Goal: Complete application form: Complete application form

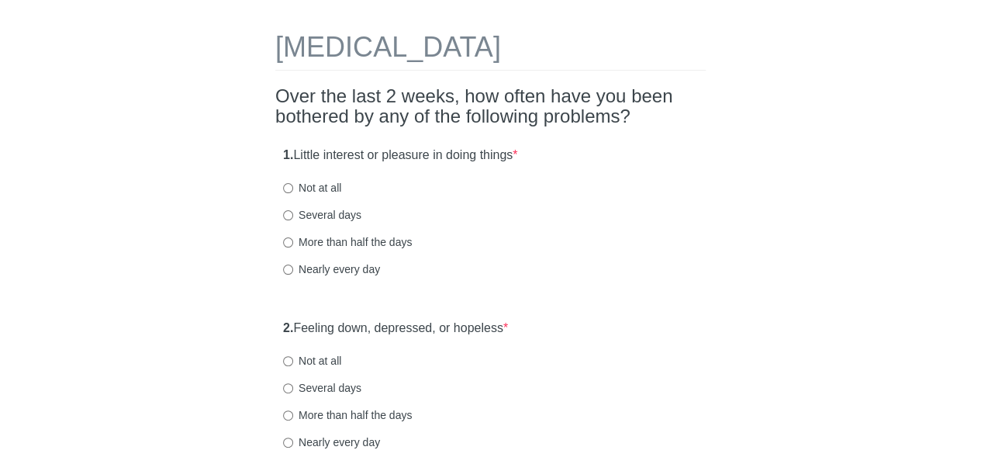
scroll to position [56, 0]
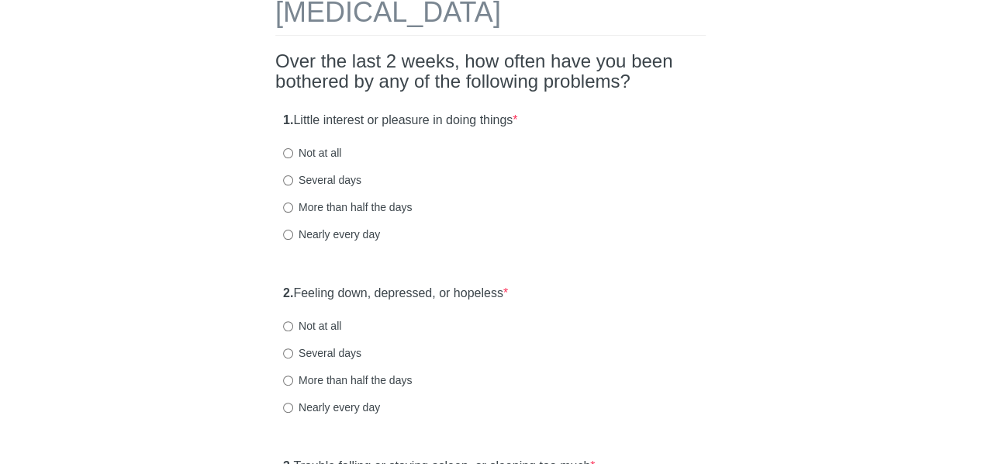
scroll to position [91, 0]
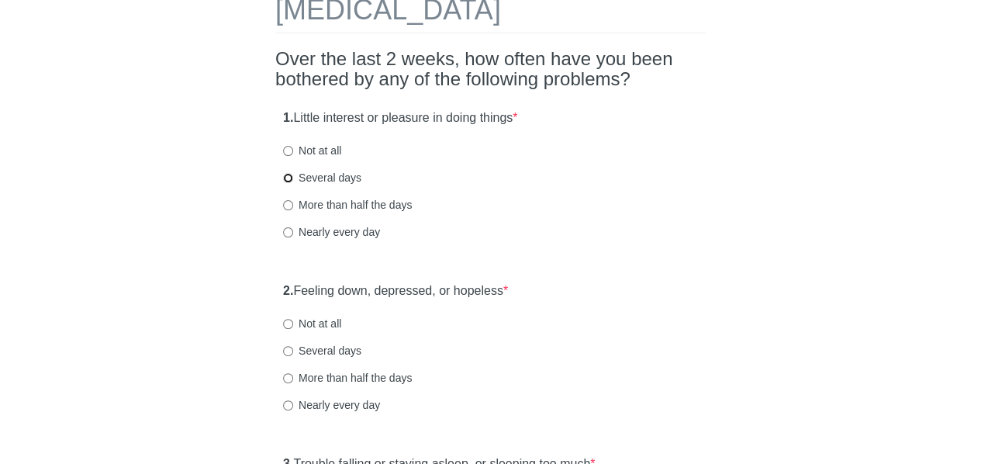
click at [287, 177] on input "Several days" at bounding box center [288, 178] width 10 height 10
radio input "true"
click at [603, 185] on div "1. Little interest or pleasure in doing things * Not at all Several days More t…" at bounding box center [490, 182] width 430 height 161
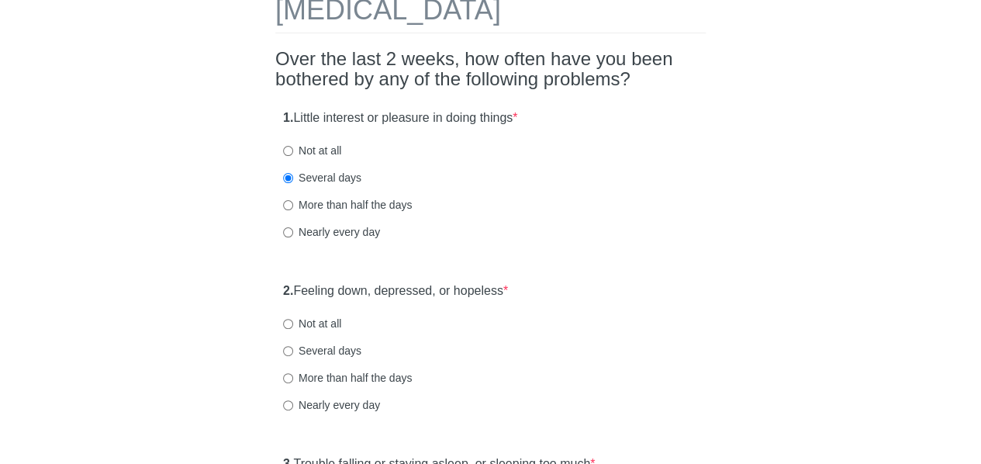
click at [613, 229] on div "Nearly every day" at bounding box center [490, 232] width 415 height 16
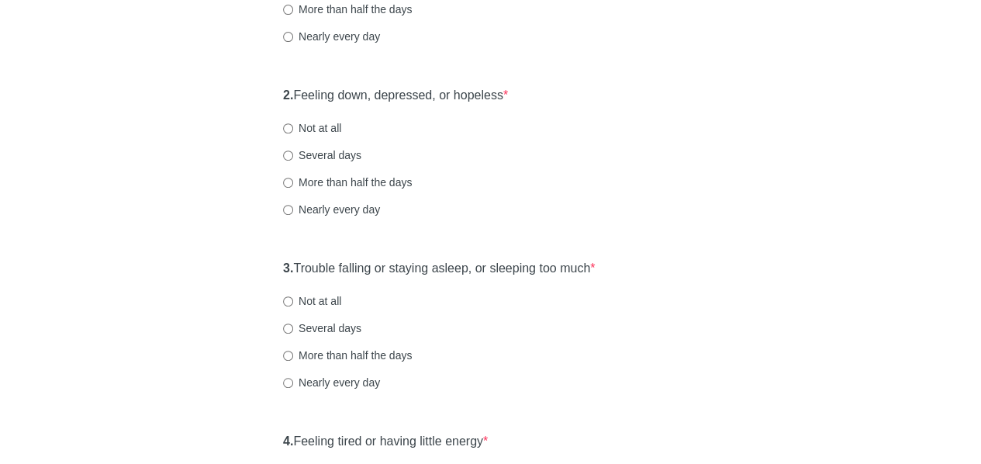
scroll to position [295, 0]
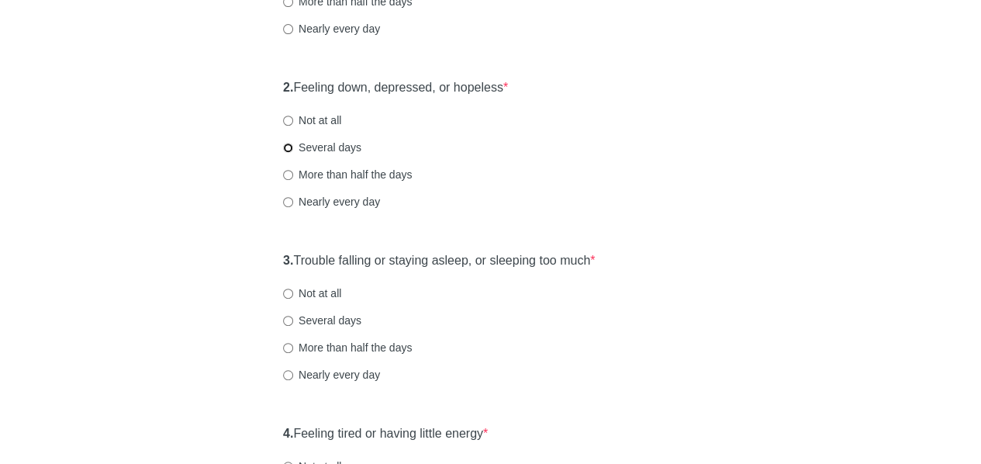
click at [285, 145] on input "Several days" at bounding box center [288, 148] width 10 height 10
radio input "true"
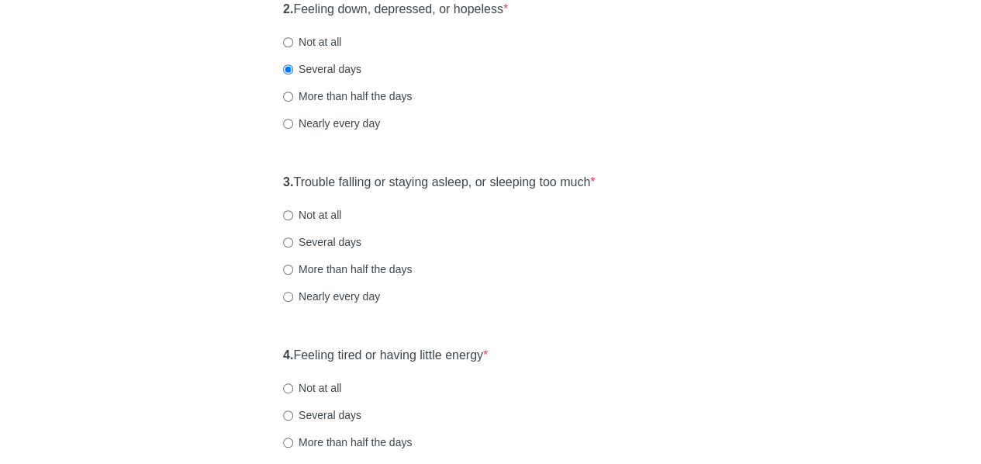
scroll to position [374, 0]
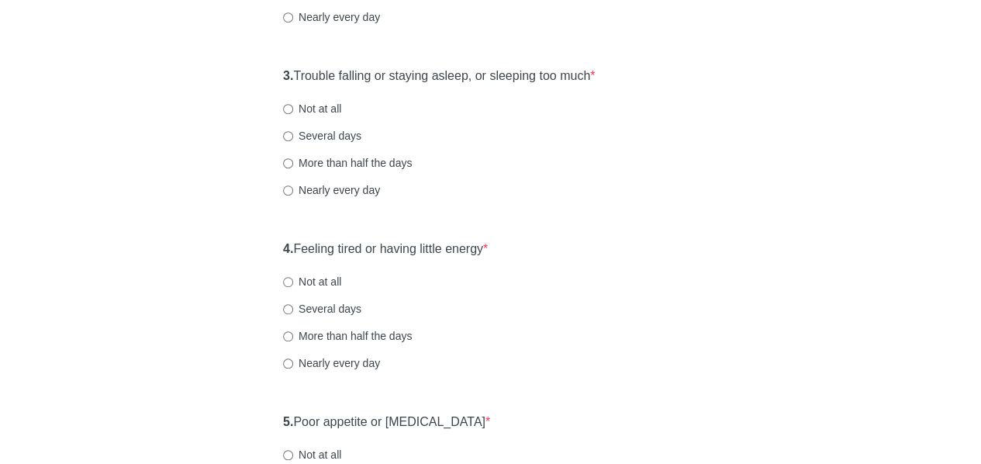
scroll to position [479, 0]
click at [285, 104] on input "Not at all" at bounding box center [288, 109] width 10 height 10
radio input "true"
click at [170, 245] on div "[MEDICAL_DATA] Over the last 2 weeks, how often have you been bothered by any o…" at bounding box center [490, 458] width 907 height 1764
click at [575, 302] on div "Several days" at bounding box center [490, 309] width 415 height 16
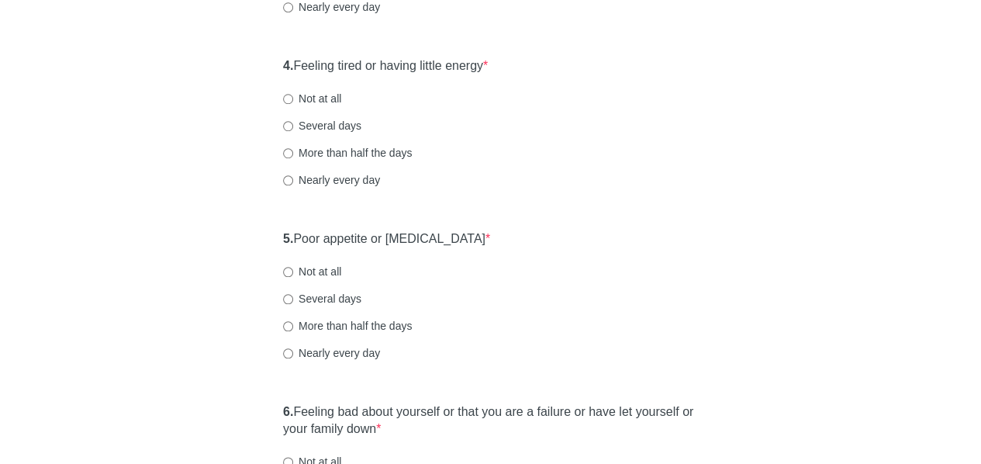
scroll to position [671, 0]
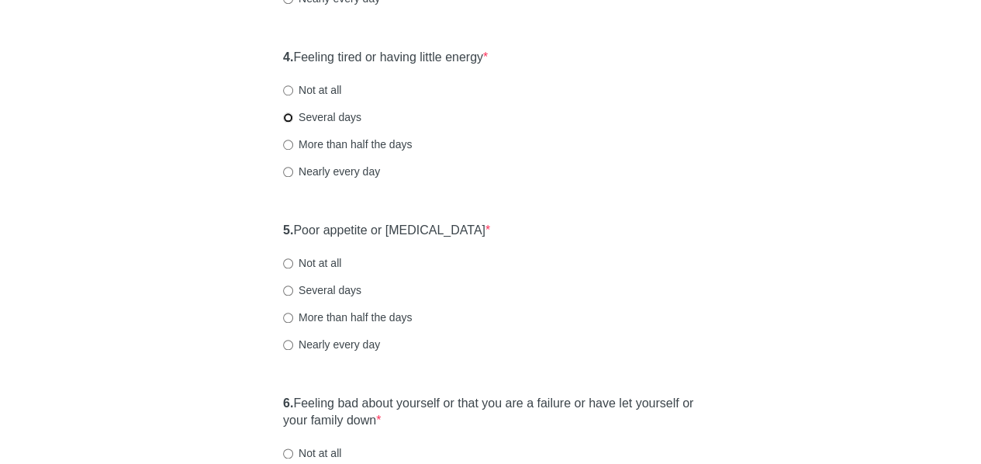
click at [285, 116] on input "Several days" at bounding box center [288, 117] width 10 height 10
radio input "true"
click at [192, 244] on div "[MEDICAL_DATA] Over the last 2 weeks, how often have you been bothered by any o…" at bounding box center [490, 266] width 907 height 1764
click at [613, 256] on div "Not at all" at bounding box center [490, 263] width 415 height 16
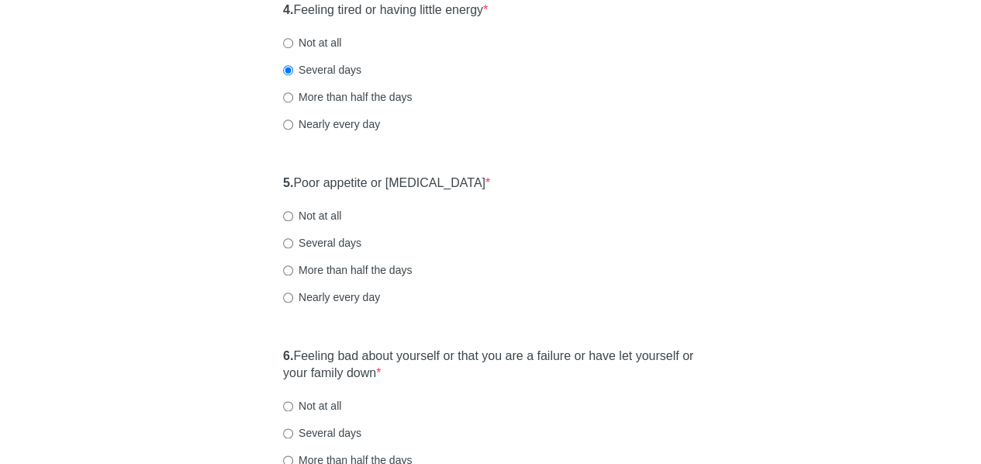
scroll to position [728, 0]
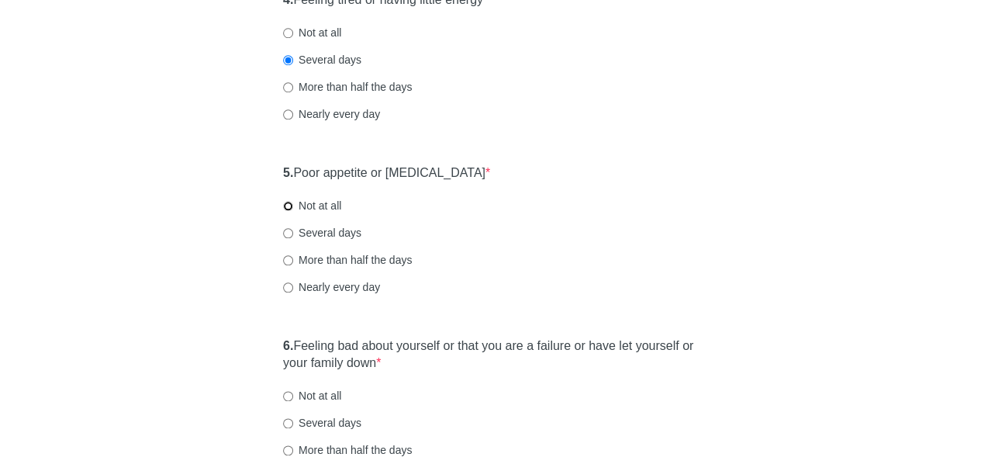
click at [287, 202] on input "Not at all" at bounding box center [288, 206] width 10 height 10
radio input "true"
click at [188, 304] on div "[MEDICAL_DATA] Over the last 2 weeks, how often have you been bothered by any o…" at bounding box center [490, 209] width 907 height 1764
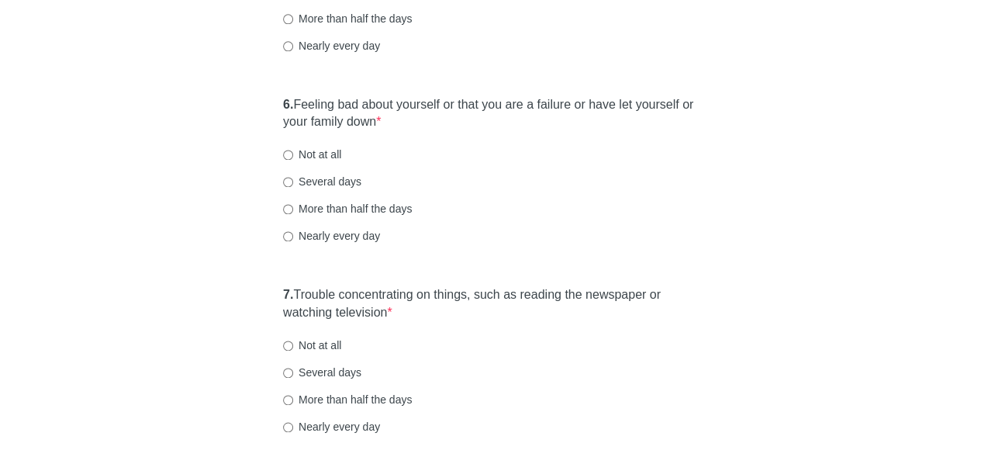
scroll to position [972, 0]
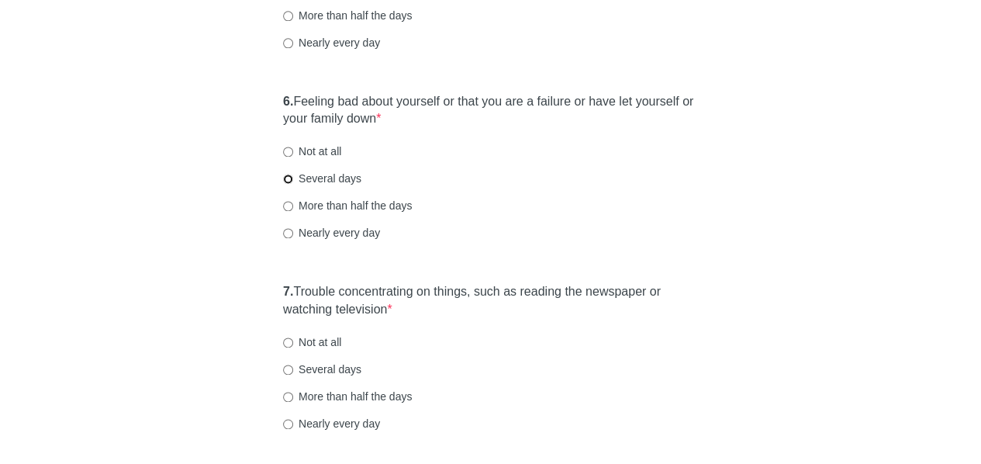
click at [287, 174] on input "Several days" at bounding box center [288, 179] width 10 height 10
radio input "true"
click at [547, 373] on div "Several days" at bounding box center [490, 369] width 415 height 16
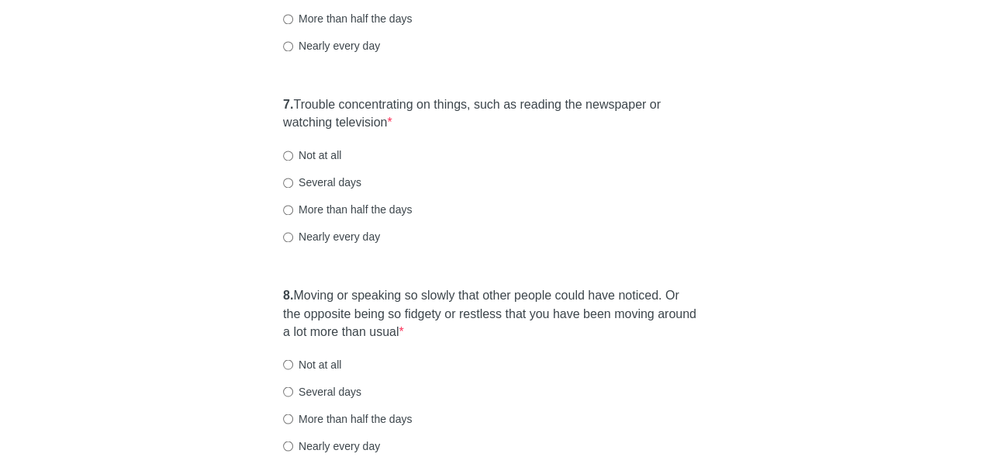
scroll to position [1162, 0]
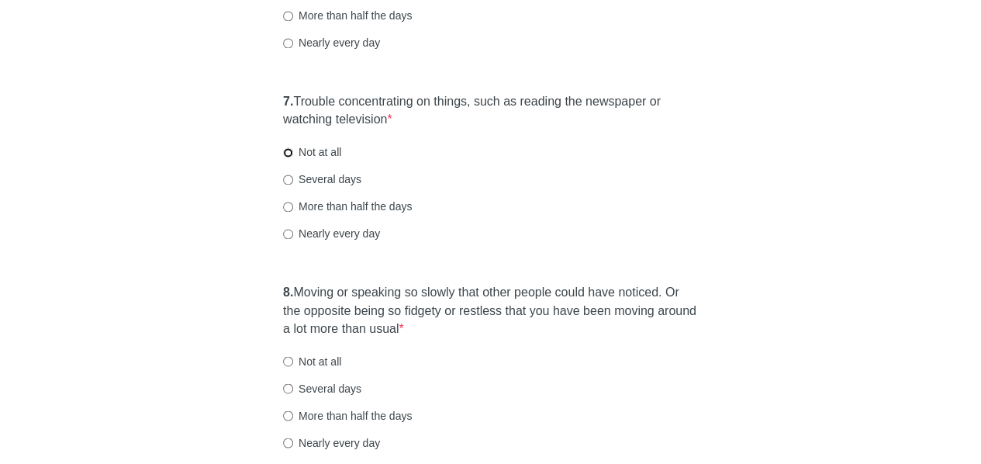
click at [287, 147] on input "Not at all" at bounding box center [288, 152] width 10 height 10
radio input "true"
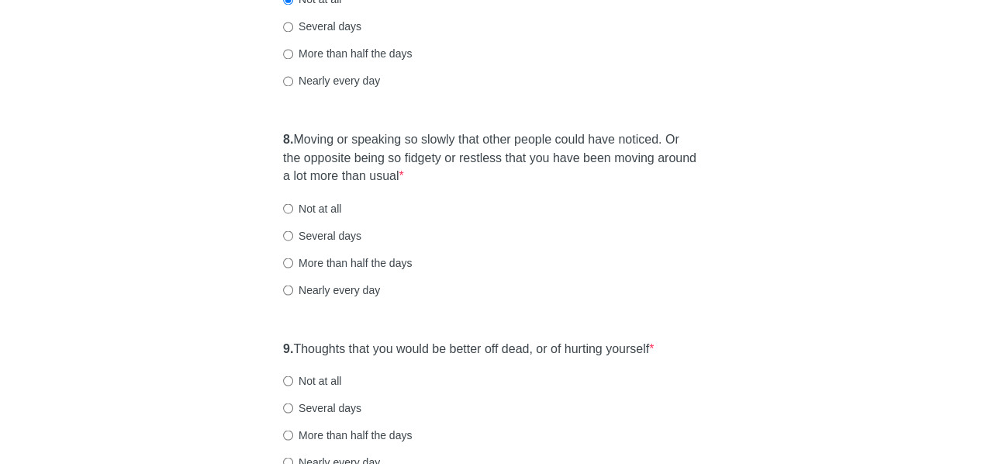
scroll to position [1317, 0]
click at [288, 202] on input "Not at all" at bounding box center [288, 207] width 10 height 10
radio input "true"
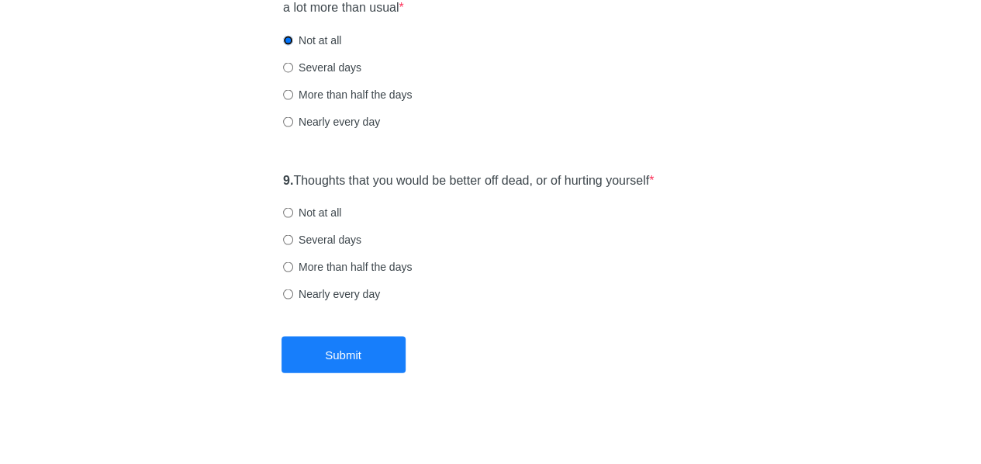
scroll to position [1485, 0]
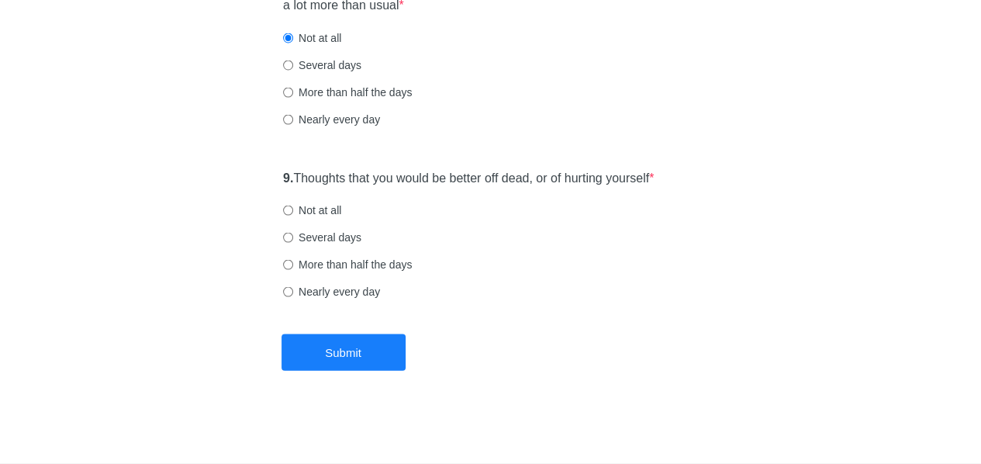
click at [321, 202] on label "Not at all" at bounding box center [312, 210] width 58 height 16
click at [293, 205] on input "Not at all" at bounding box center [288, 210] width 10 height 10
radio input "true"
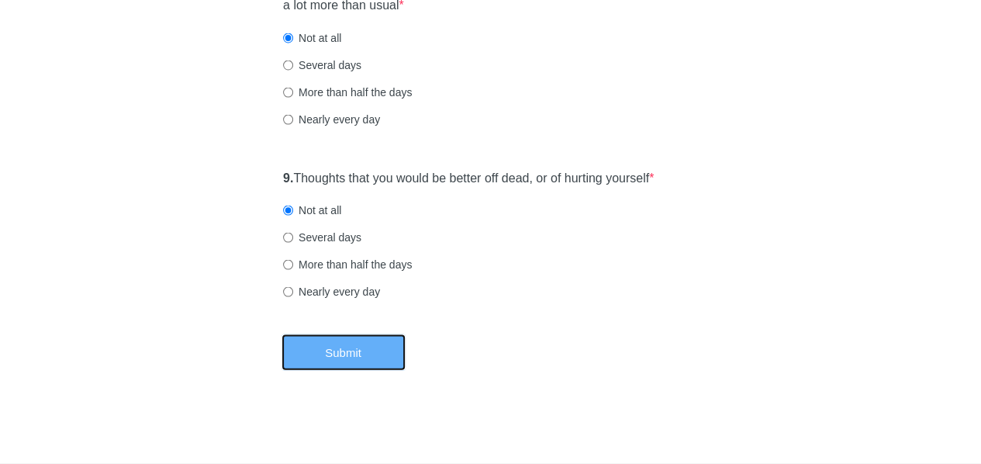
click at [326, 348] on button "Submit" at bounding box center [343, 352] width 124 height 36
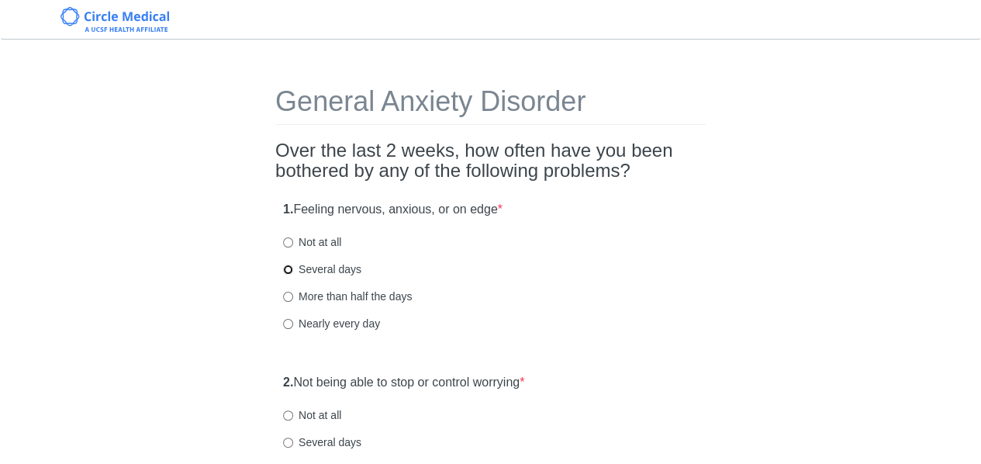
click at [286, 268] on input "Several days" at bounding box center [288, 269] width 10 height 10
radio input "true"
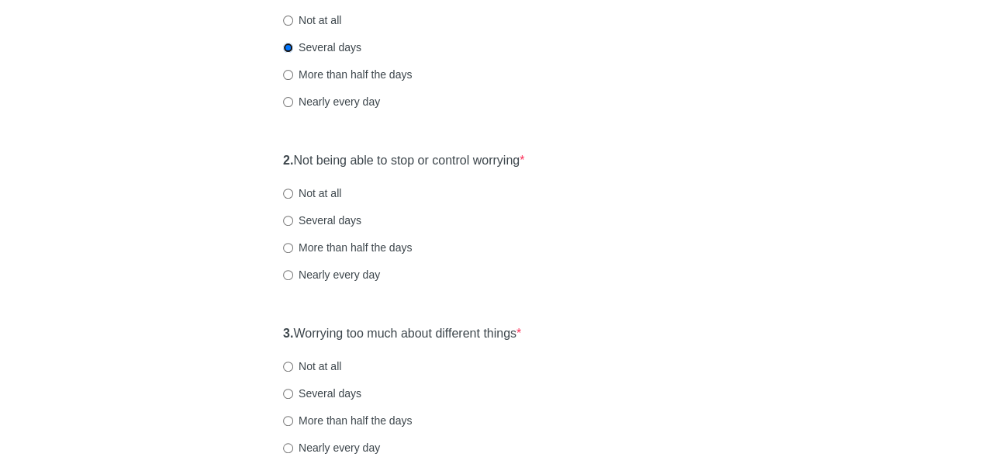
scroll to position [228, 0]
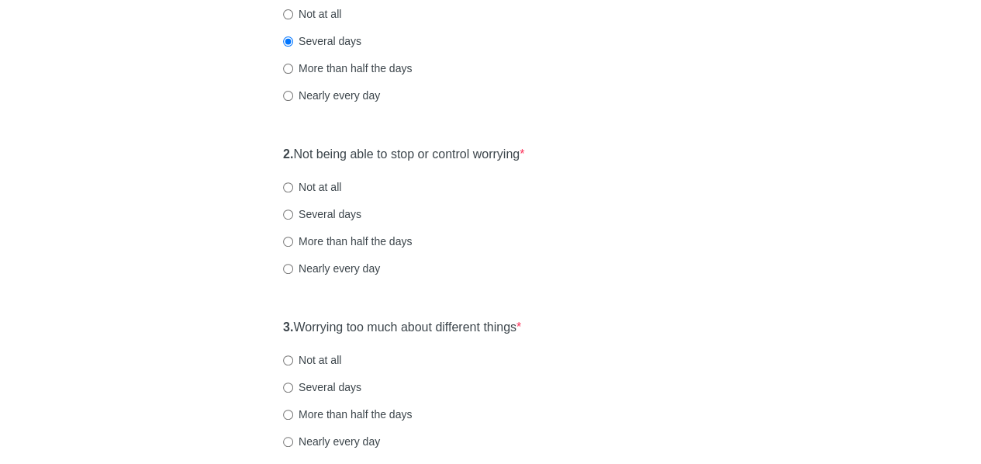
click at [285, 213] on input "Several days" at bounding box center [288, 214] width 10 height 10
radio input "true"
click at [559, 254] on div "2. Not being able to stop or control worrying * Not at all Several days More th…" at bounding box center [490, 218] width 430 height 161
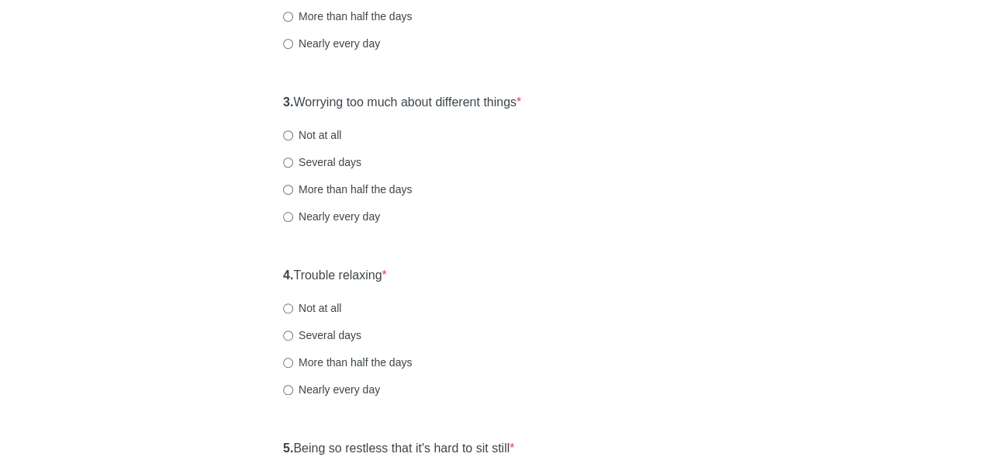
scroll to position [455, 0]
click at [283, 157] on input "Several days" at bounding box center [288, 160] width 10 height 10
radio input "true"
click at [176, 272] on div "General Anxiety Disorder Over the last 2 weeks, how often have you been bothere…" at bounding box center [490, 274] width 907 height 1348
click at [507, 250] on div "General Anxiety Disorder Over the last 2 weeks, how often have you been bothere…" at bounding box center [491, 274] width 454 height 1348
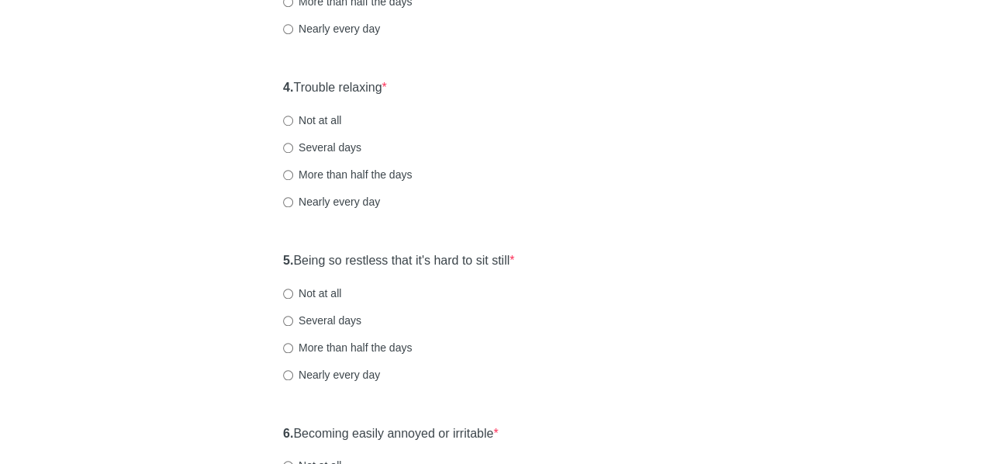
scroll to position [644, 0]
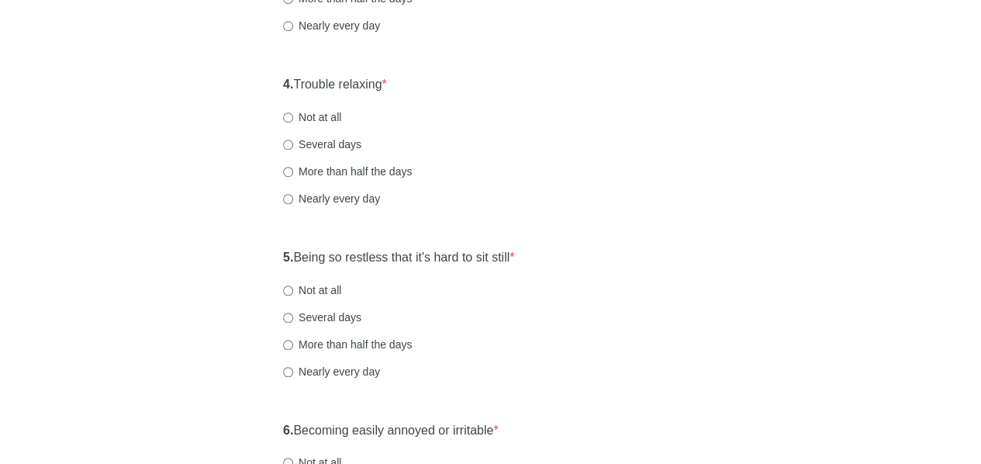
click at [275, 143] on div "4. Trouble relaxing * Not at all Several days More than half the days Nearly ev…" at bounding box center [490, 148] width 430 height 161
click at [289, 143] on input "Several days" at bounding box center [288, 145] width 10 height 10
radio input "true"
click at [202, 260] on div "General Anxiety Disorder Over the last 2 weeks, how often have you been bothere…" at bounding box center [490, 86] width 907 height 1348
click at [571, 230] on div "General Anxiety Disorder Over the last 2 weeks, how often have you been bothere…" at bounding box center [491, 86] width 454 height 1348
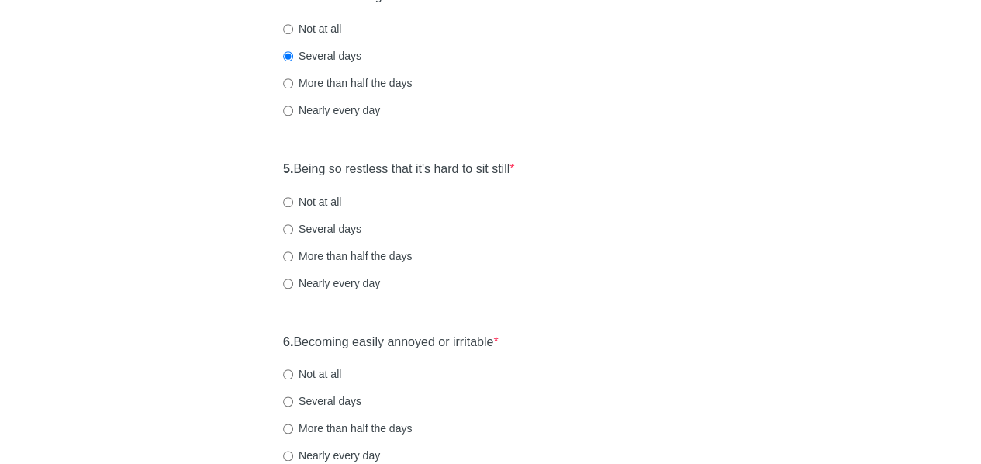
scroll to position [736, 0]
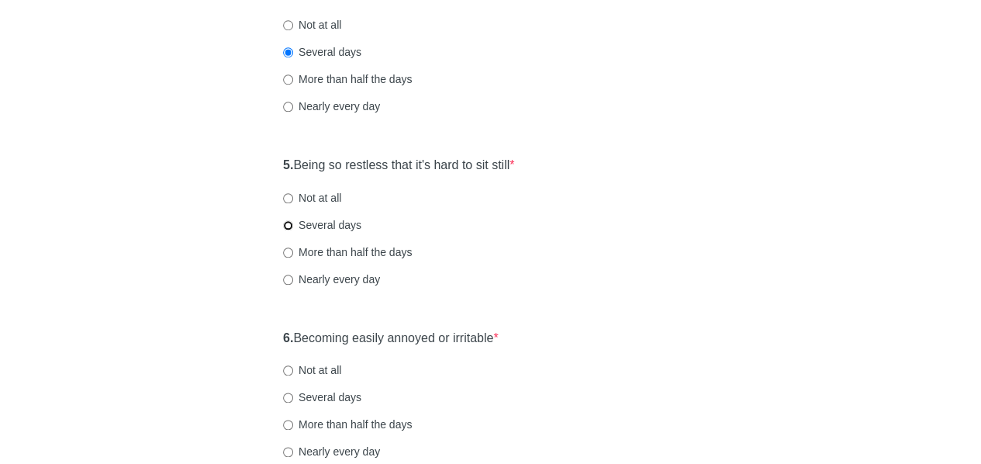
click at [285, 221] on input "Several days" at bounding box center [288, 225] width 10 height 10
radio input "true"
click at [559, 242] on div "5. Being so restless that it's hard to sit still * Not at all Several days More…" at bounding box center [490, 229] width 430 height 161
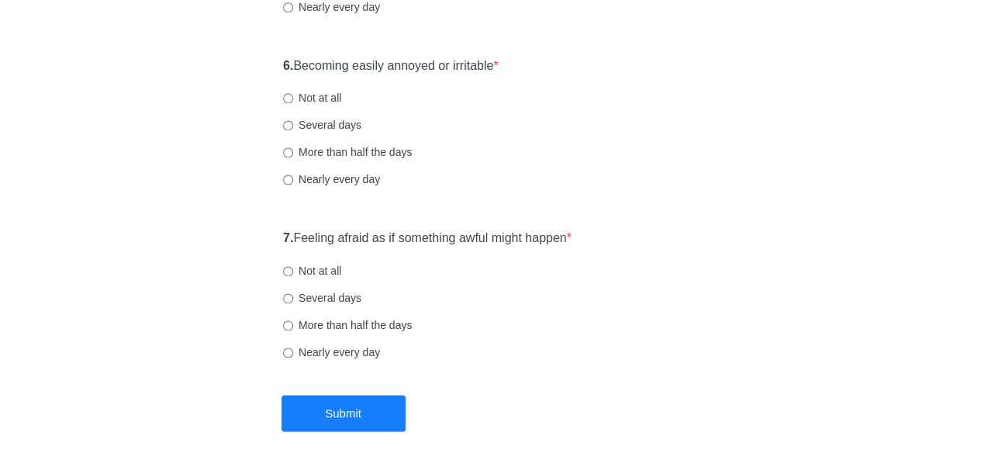
scroll to position [1003, 0]
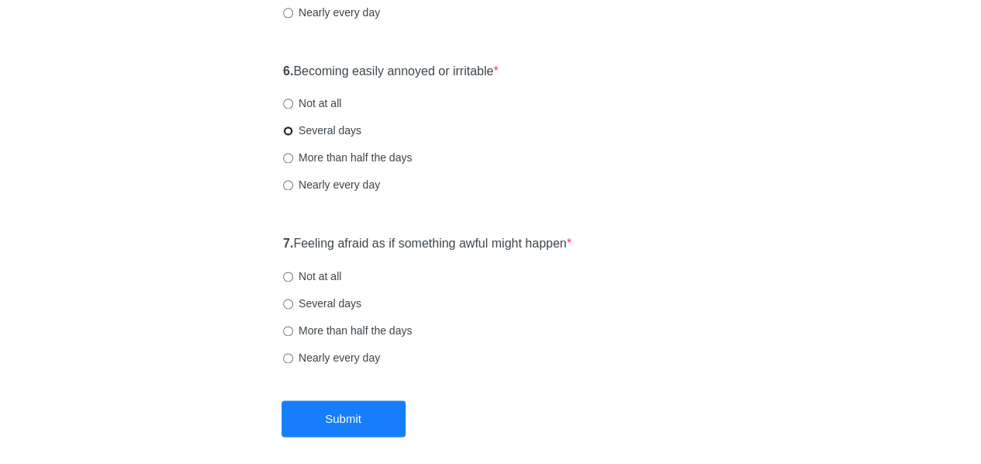
click at [287, 128] on input "Several days" at bounding box center [288, 131] width 10 height 10
radio input "true"
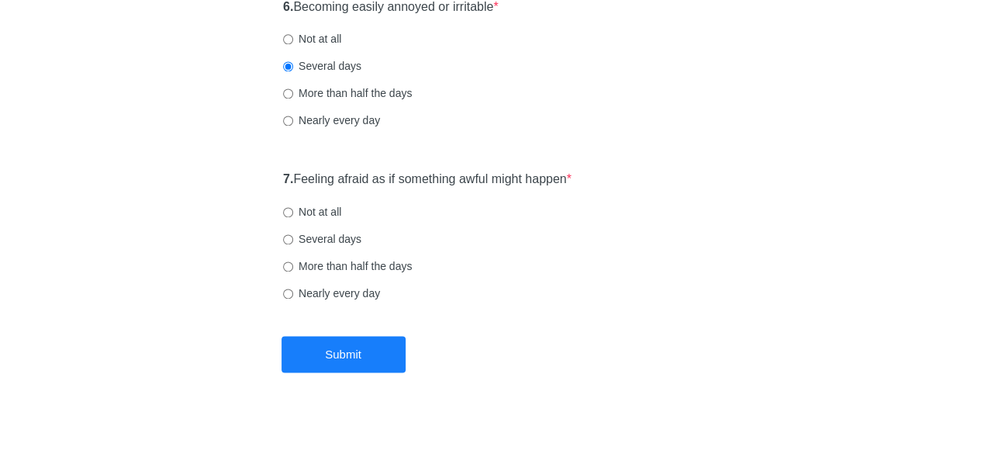
scroll to position [1068, 0]
click at [328, 231] on label "Several days" at bounding box center [322, 238] width 78 height 16
click at [293, 233] on input "Several days" at bounding box center [288, 238] width 10 height 10
radio input "true"
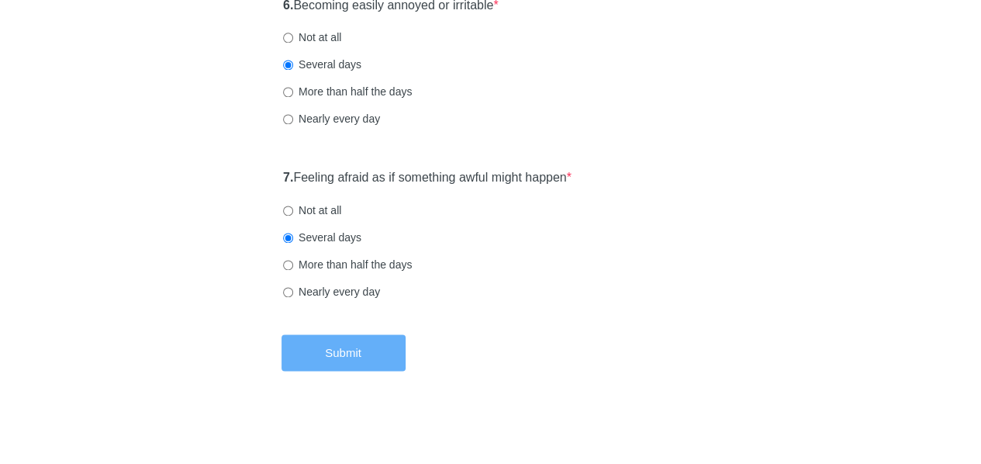
click at [307, 334] on button "Submit" at bounding box center [343, 352] width 124 height 36
